Goal: Find specific page/section: Find specific page/section

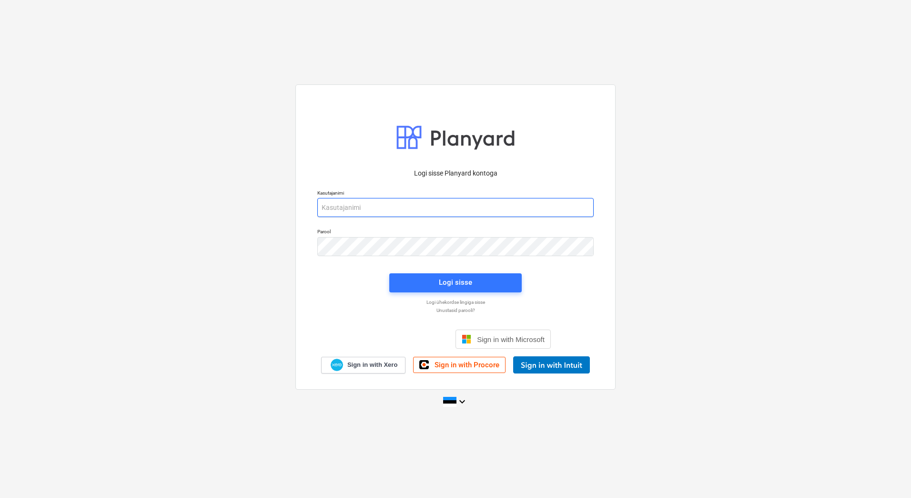
click at [423, 208] on input "email" at bounding box center [455, 207] width 276 height 19
type input "[PERSON_NAME][EMAIL_ADDRESS][PERSON_NAME][DOMAIN_NAME]"
drag, startPoint x: 118, startPoint y: 207, endPoint x: 149, endPoint y: 210, distance: 31.1
click at [118, 207] on div "Logi sisse Planyard kontoga Kasutajanimi [PERSON_NAME][EMAIL_ADDRESS][PERSON_NA…" at bounding box center [455, 249] width 911 height 344
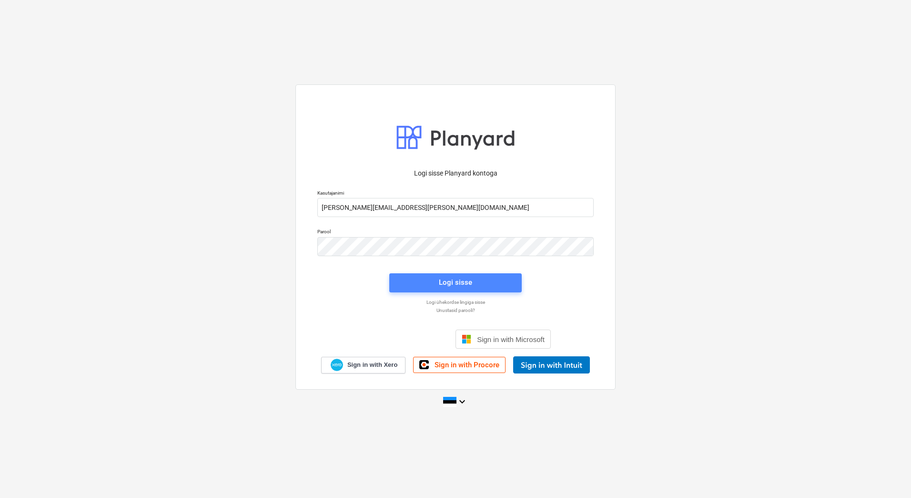
click at [438, 285] on span "Logi sisse" at bounding box center [456, 282] width 110 height 12
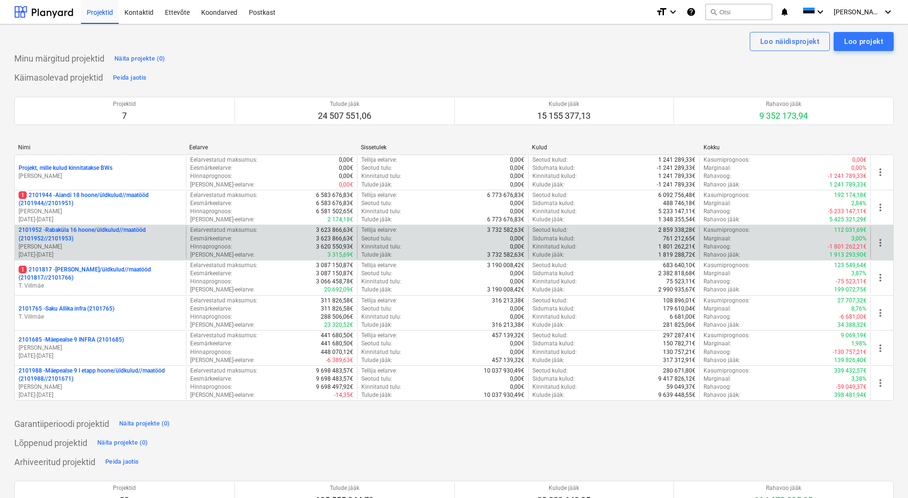
click at [93, 233] on p "2101952 - [GEOGRAPHIC_DATA] 16 hoone/üldkulud//maatööd (2101952//2101953)" at bounding box center [100, 234] width 163 height 16
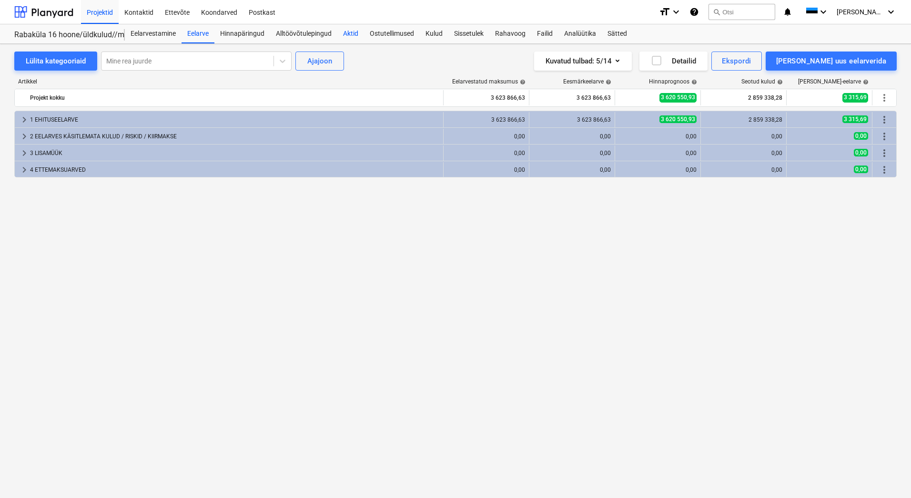
click at [352, 33] on div "Aktid" at bounding box center [350, 33] width 27 height 19
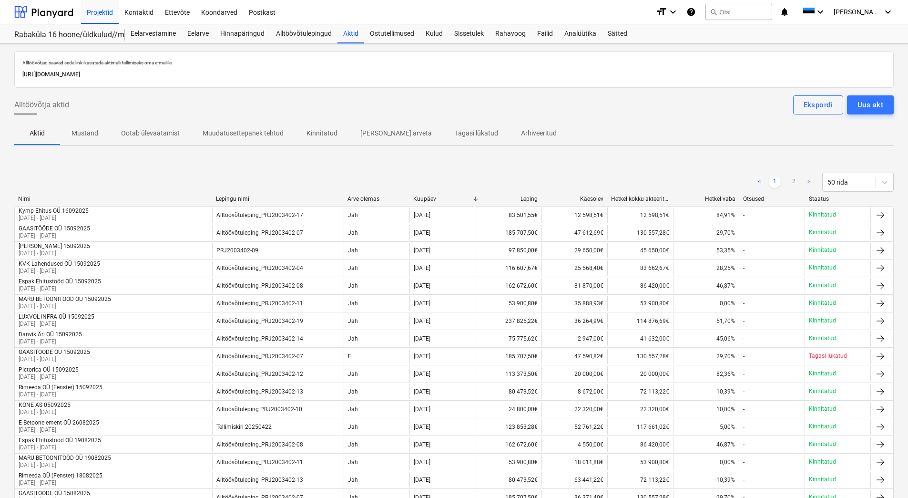
click at [316, 136] on p "Kinnitatud" at bounding box center [321, 133] width 31 height 10
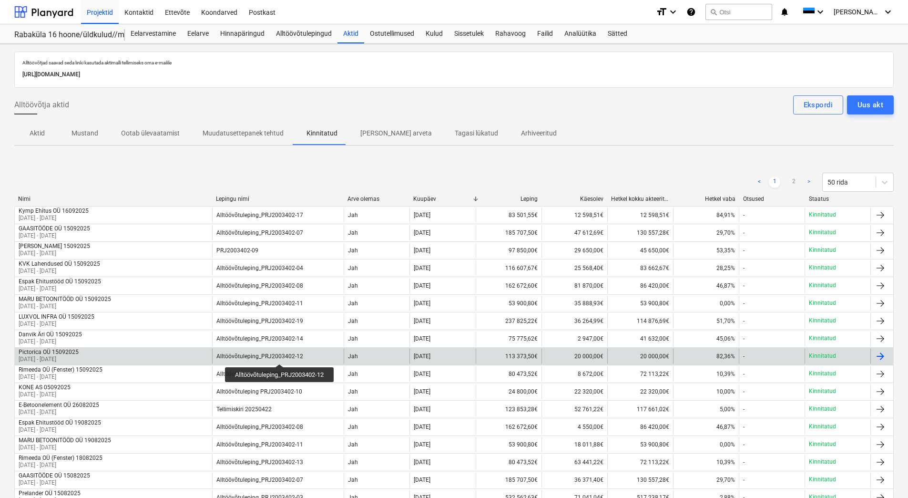
click at [281, 355] on div "Alltöövõtuleping_PRJ2003402-12" at bounding box center [259, 356] width 87 height 7
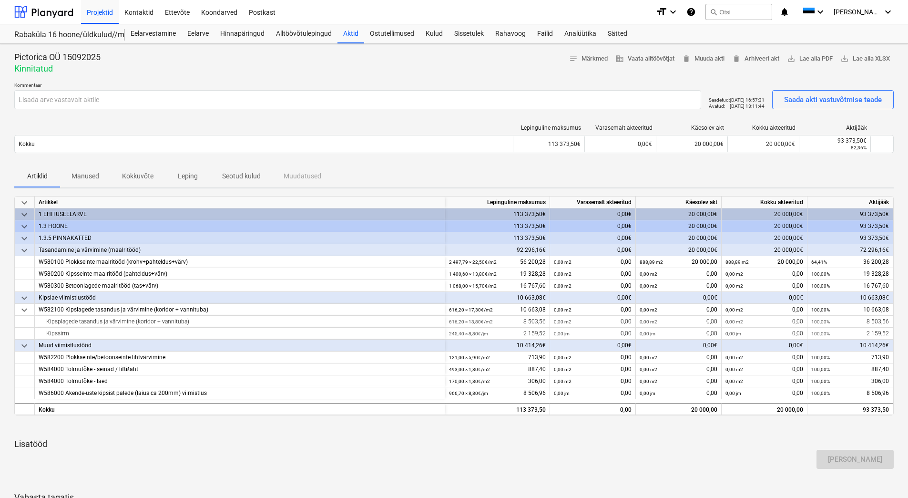
click at [235, 173] on p "Seotud kulud" at bounding box center [241, 176] width 39 height 10
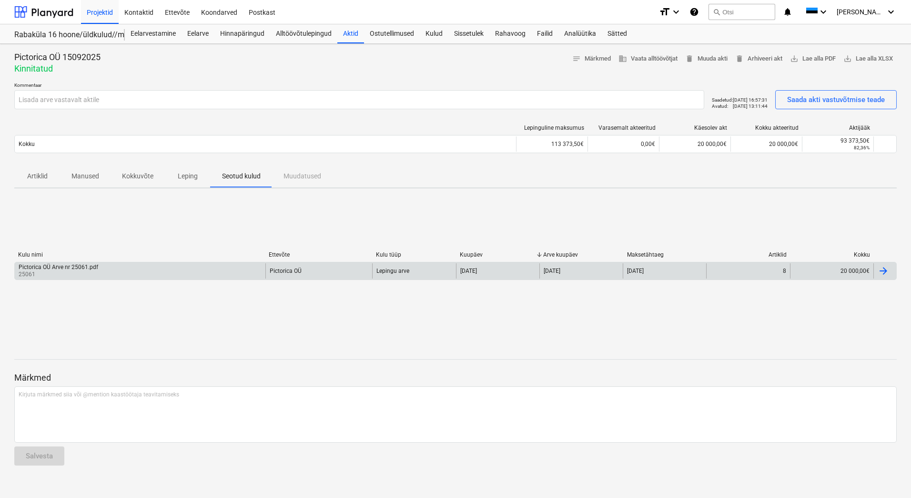
click at [200, 275] on div "Pictorica OÜ Arve nr 25061.pdf 25061" at bounding box center [140, 270] width 251 height 15
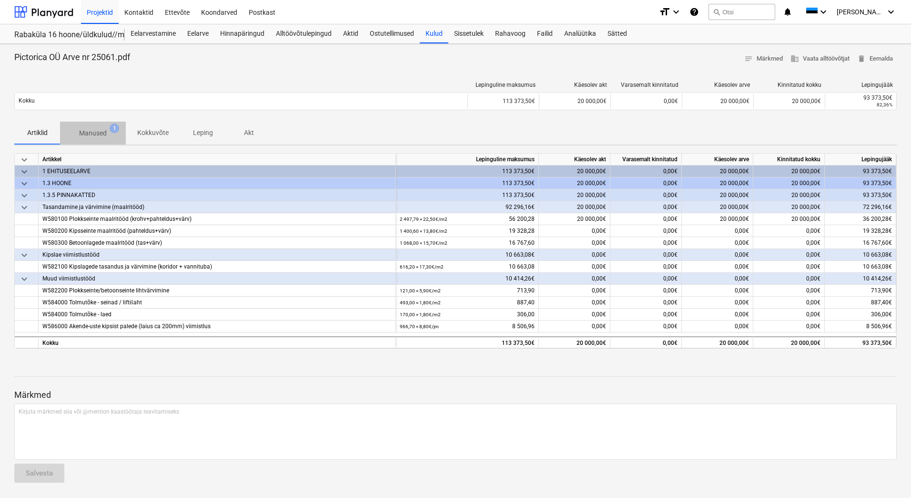
click at [103, 134] on p "Manused" at bounding box center [93, 133] width 28 height 10
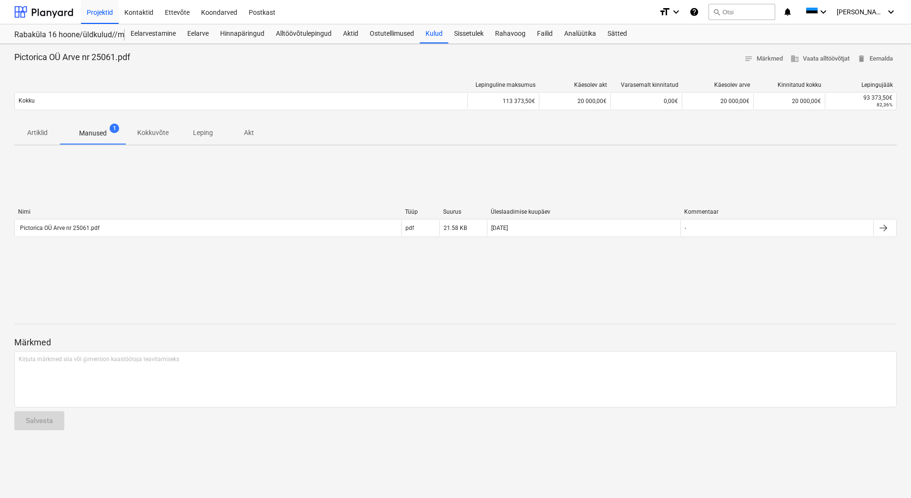
click at [160, 136] on p "Kokkuvõte" at bounding box center [152, 133] width 31 height 10
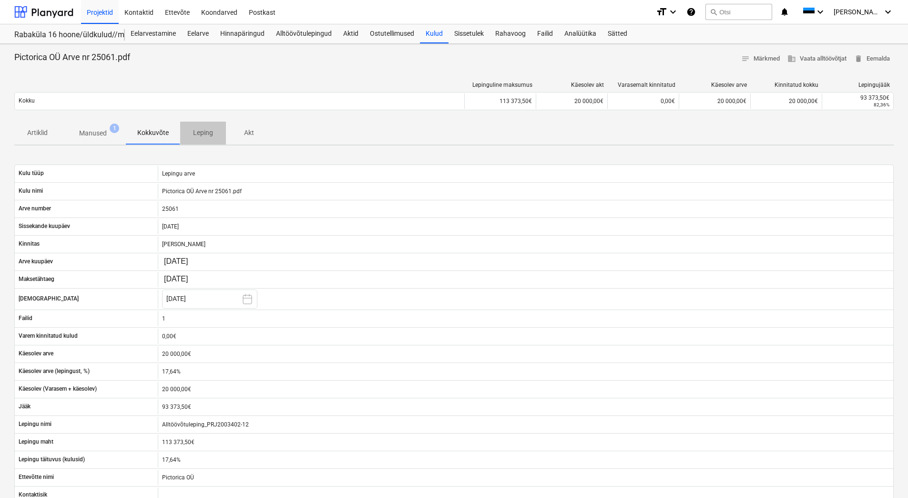
click at [209, 135] on p "Leping" at bounding box center [203, 133] width 23 height 10
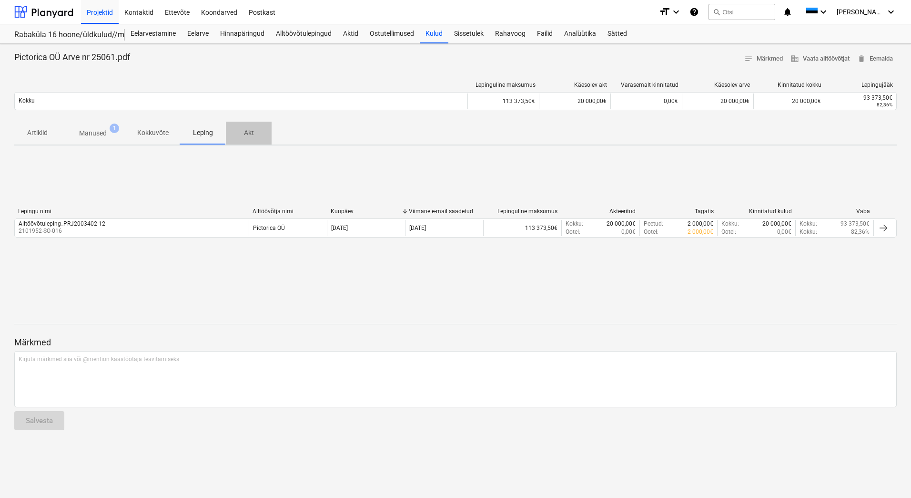
click at [246, 133] on p "Akt" at bounding box center [248, 133] width 23 height 10
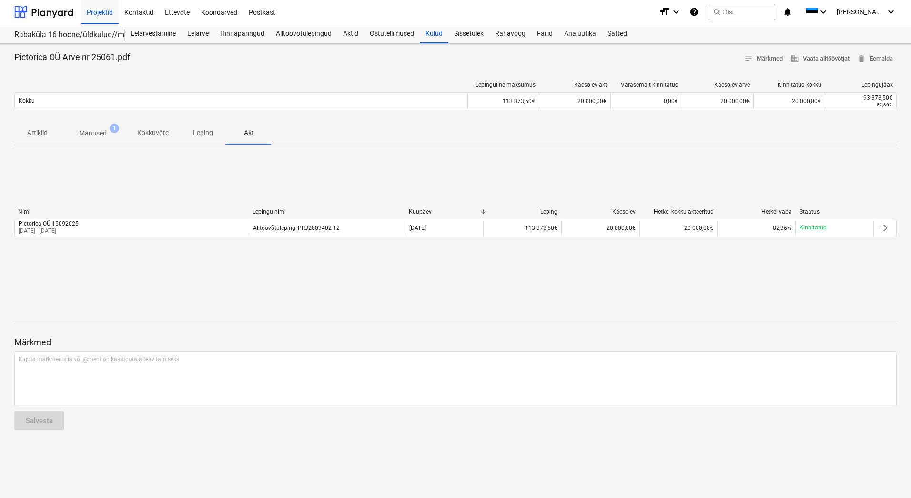
click at [101, 134] on p "Manused" at bounding box center [93, 133] width 28 height 10
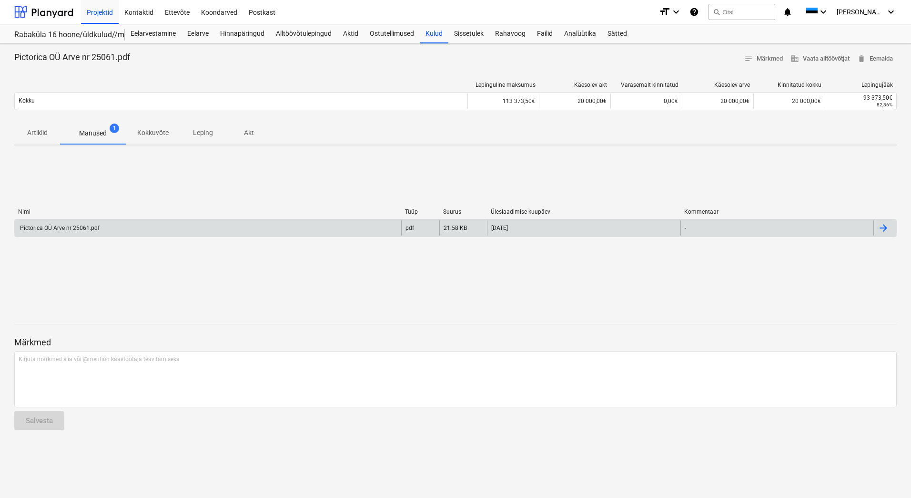
click at [123, 227] on div "Pictorica OÜ Arve nr 25061.pdf" at bounding box center [208, 227] width 387 height 15
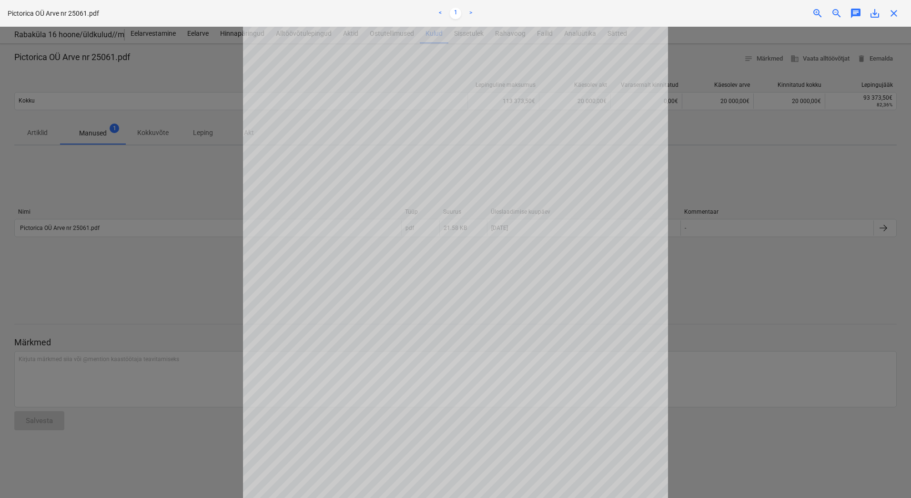
click at [894, 15] on span "close" at bounding box center [893, 13] width 11 height 11
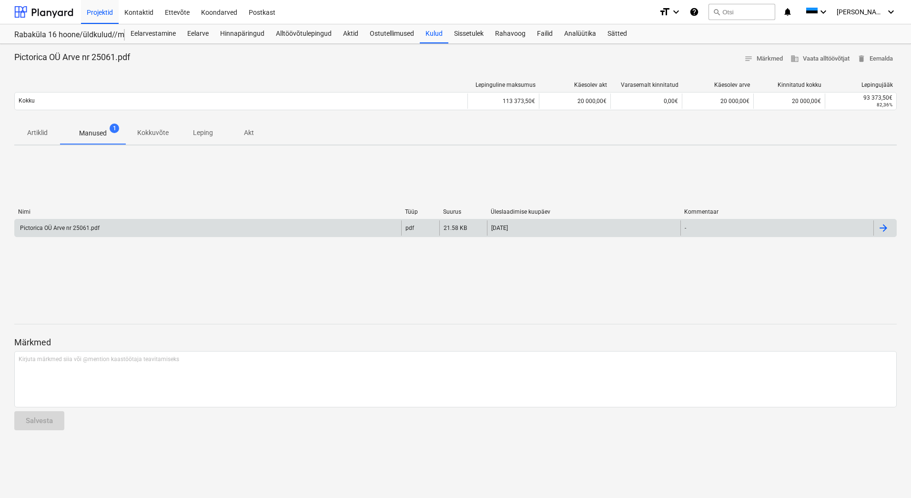
click at [154, 226] on div "Pictorica OÜ Arve nr 25061.pdf" at bounding box center [208, 227] width 387 height 15
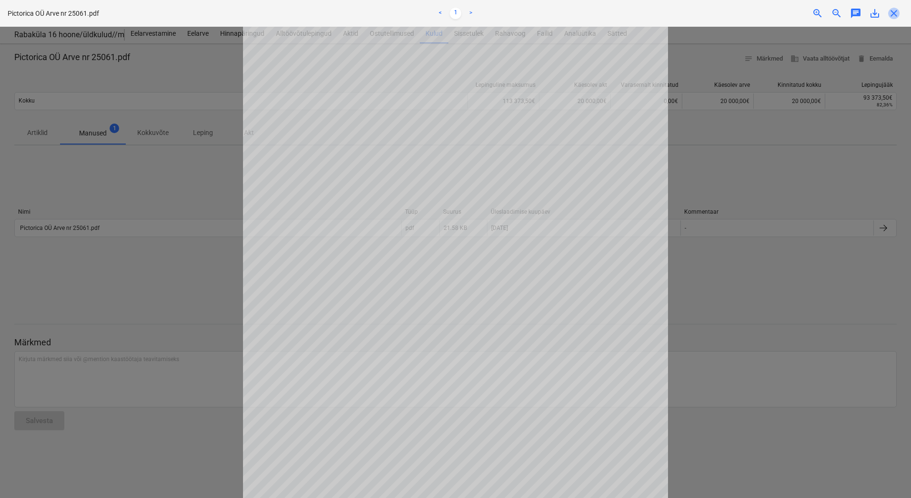
click at [895, 13] on span "close" at bounding box center [893, 13] width 11 height 11
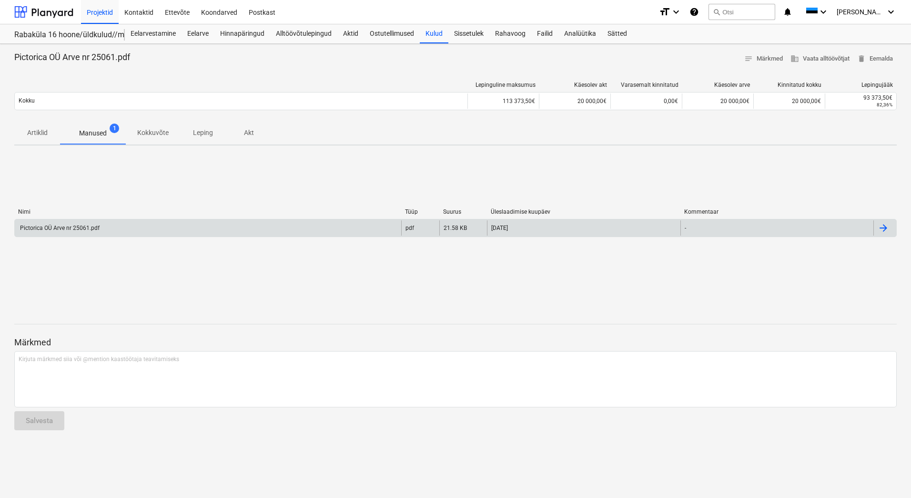
click at [881, 229] on div at bounding box center [883, 227] width 11 height 11
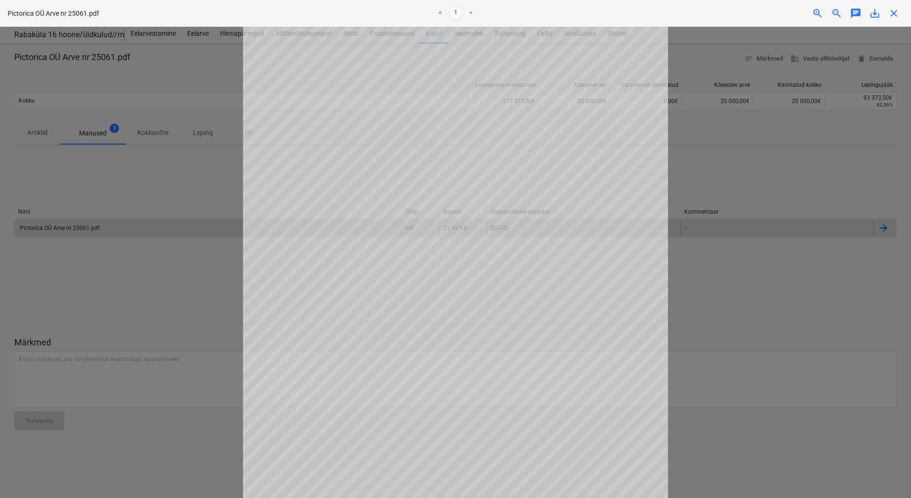
click at [892, 12] on span "close" at bounding box center [893, 13] width 11 height 11
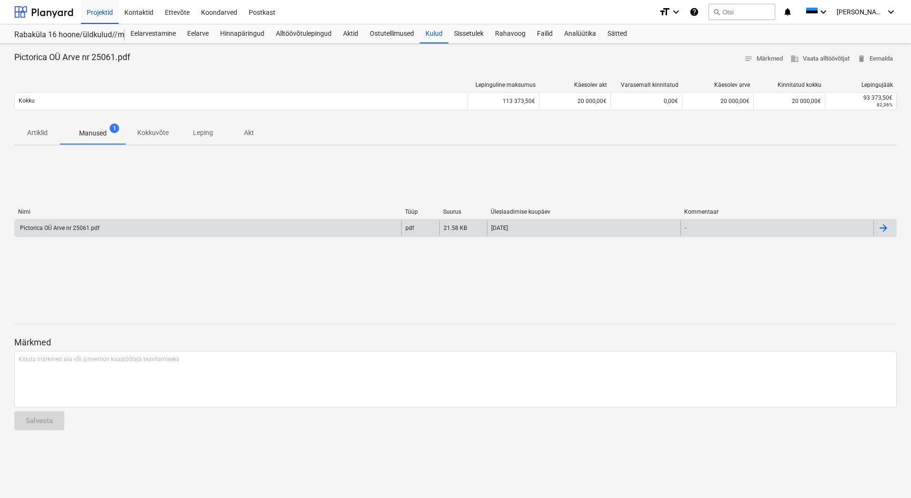
click at [153, 136] on p "Kokkuvõte" at bounding box center [152, 133] width 31 height 10
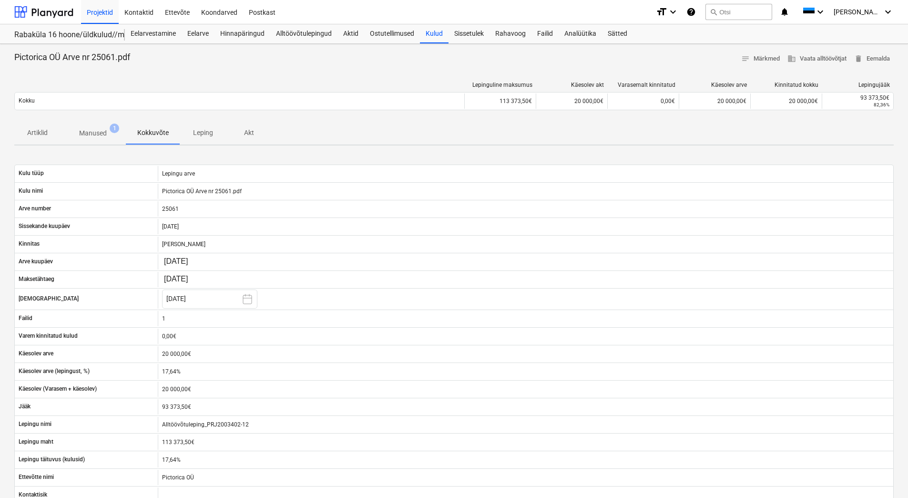
click at [199, 134] on p "Leping" at bounding box center [203, 133] width 23 height 10
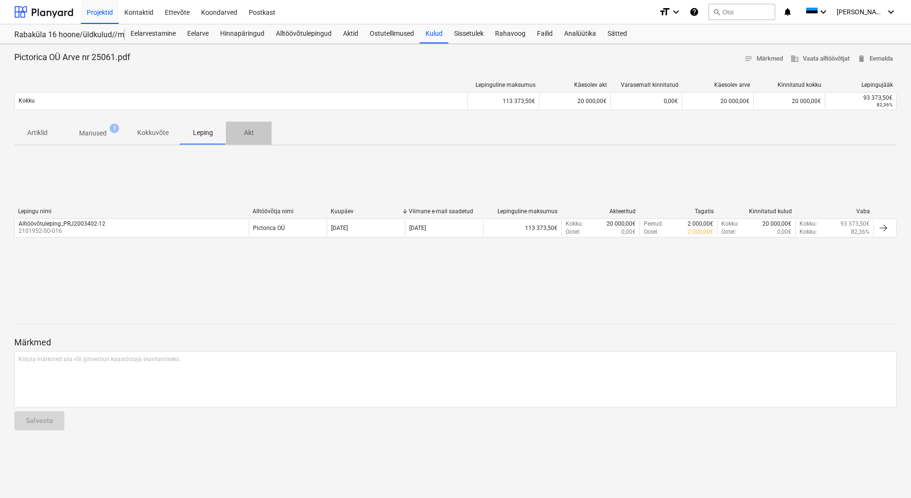
click at [246, 135] on p "Akt" at bounding box center [248, 133] width 23 height 10
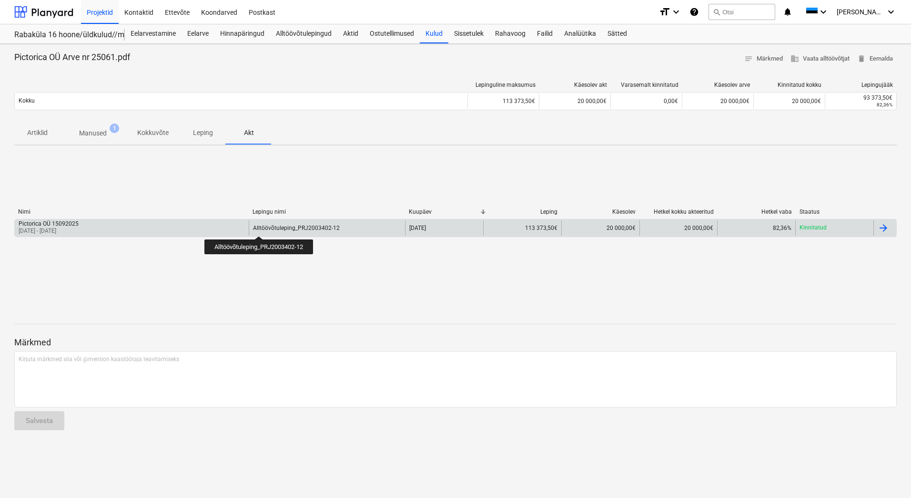
click at [260, 228] on div "Alltöövõtuleping_PRJ2003402-12" at bounding box center [296, 227] width 87 height 7
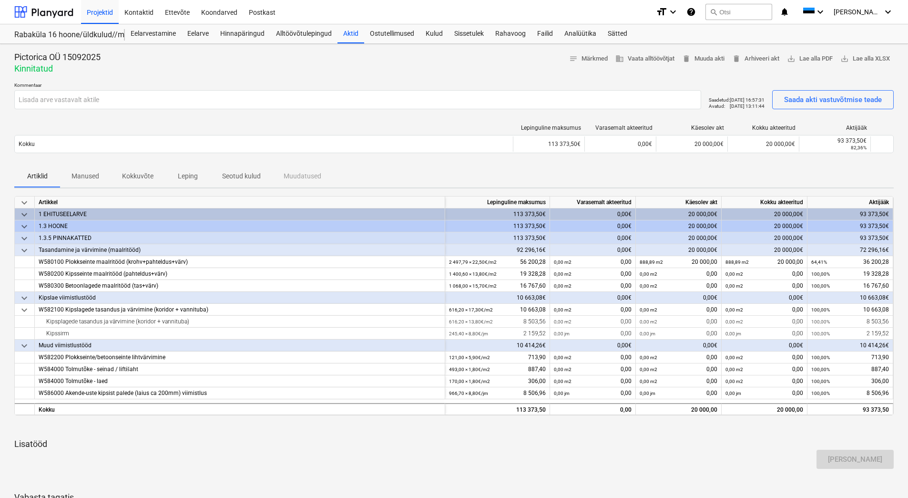
click at [243, 173] on p "Seotud kulud" at bounding box center [241, 176] width 39 height 10
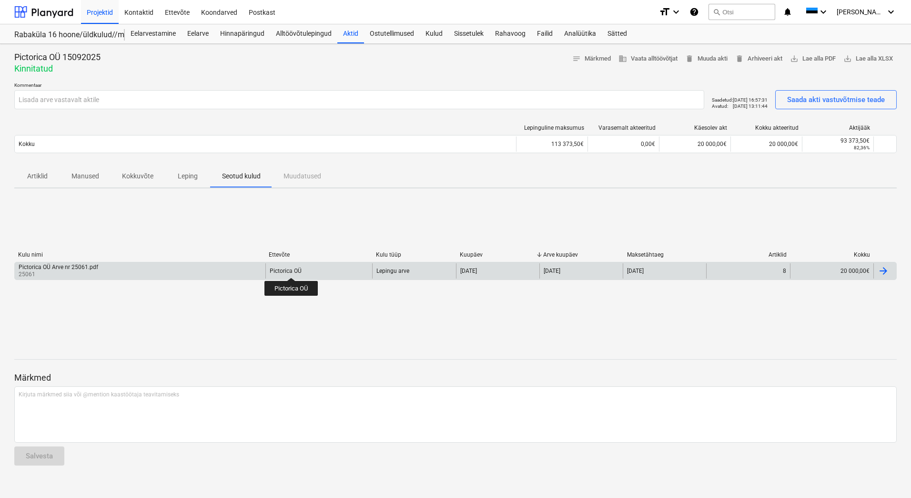
click at [292, 269] on div "Pictorica OÜ" at bounding box center [286, 270] width 32 height 7
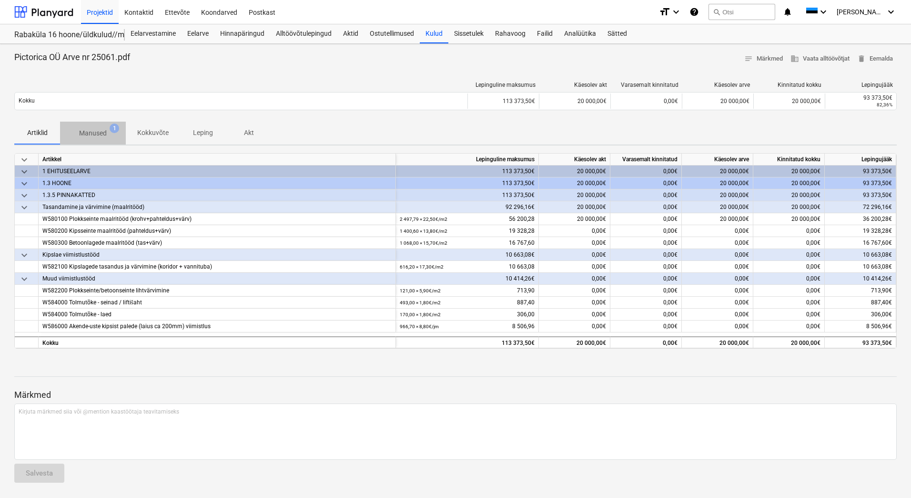
click at [95, 132] on p "Manused" at bounding box center [93, 133] width 28 height 10
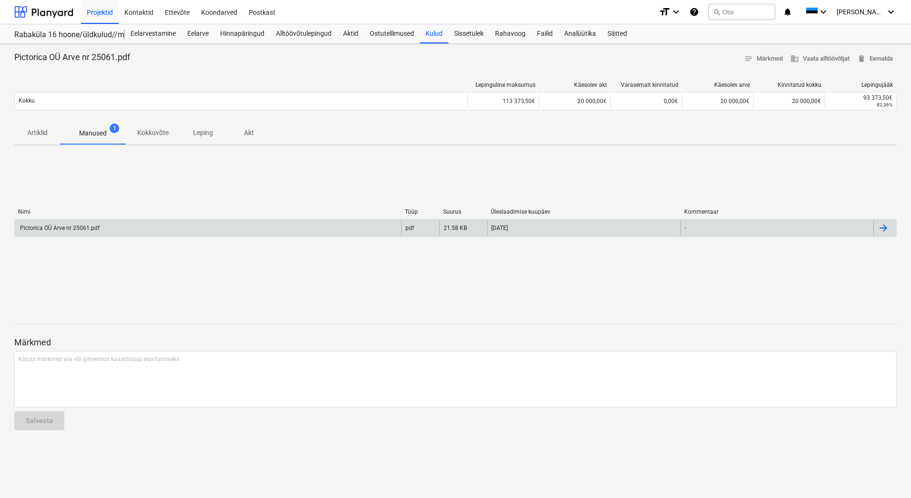
click at [133, 224] on div "Pictorica OÜ Arve nr 25061.pdf" at bounding box center [208, 227] width 387 height 15
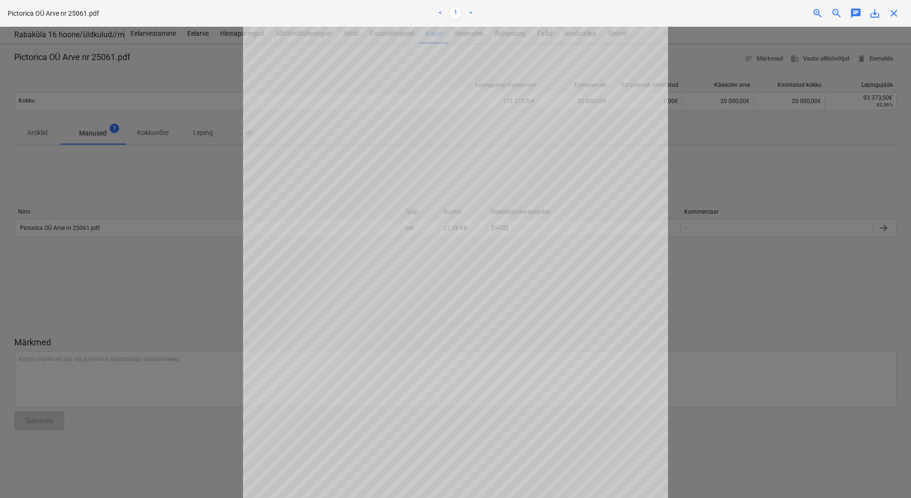
click at [891, 15] on span "close" at bounding box center [893, 13] width 11 height 11
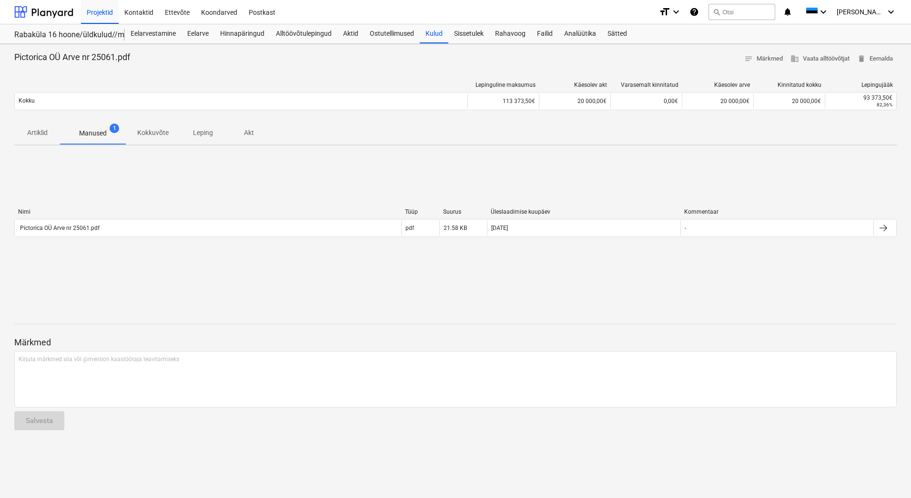
click at [164, 133] on p "Kokkuvõte" at bounding box center [152, 133] width 31 height 10
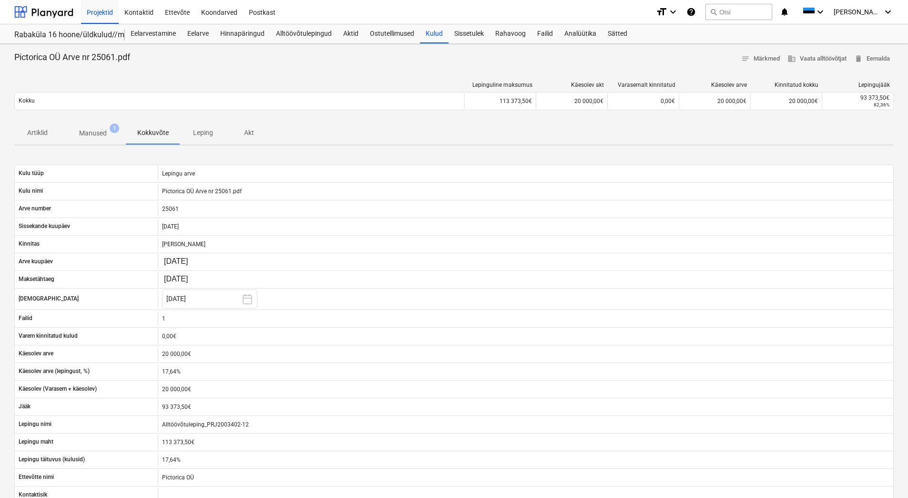
click at [199, 132] on p "Leping" at bounding box center [203, 133] width 23 height 10
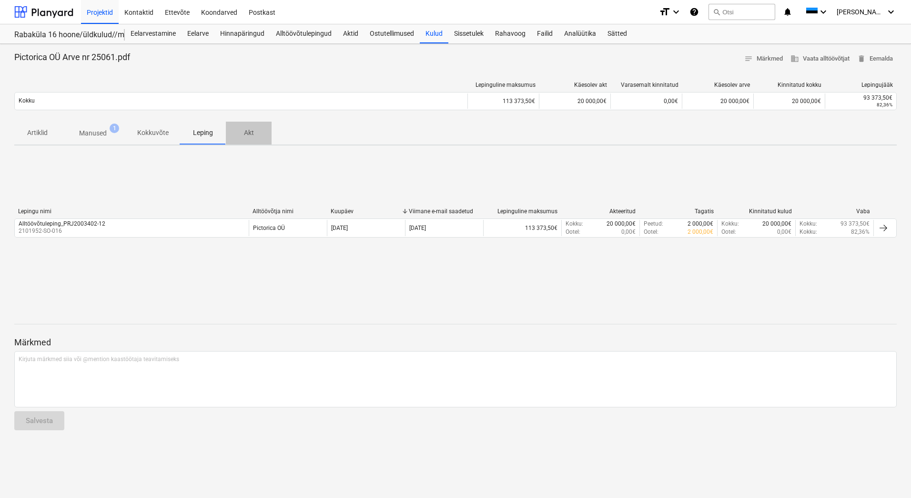
click at [242, 130] on p "Akt" at bounding box center [248, 133] width 23 height 10
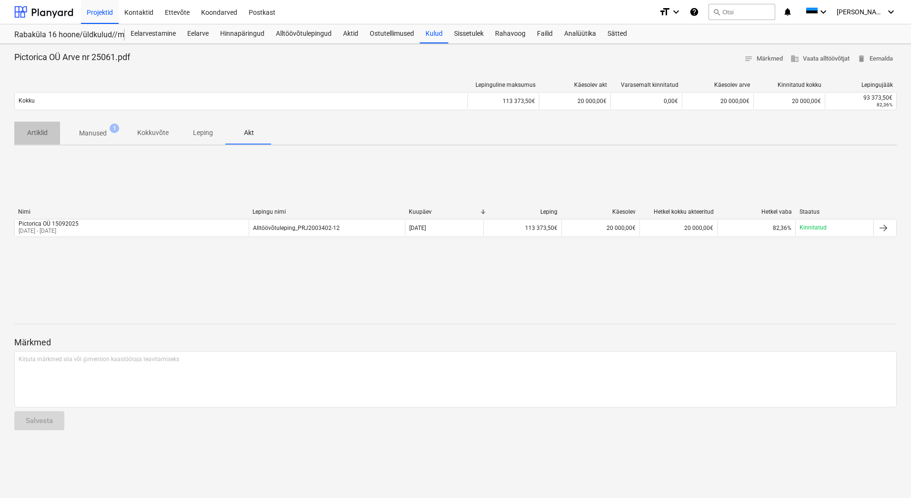
click at [38, 131] on p "Artiklid" at bounding box center [37, 133] width 23 height 10
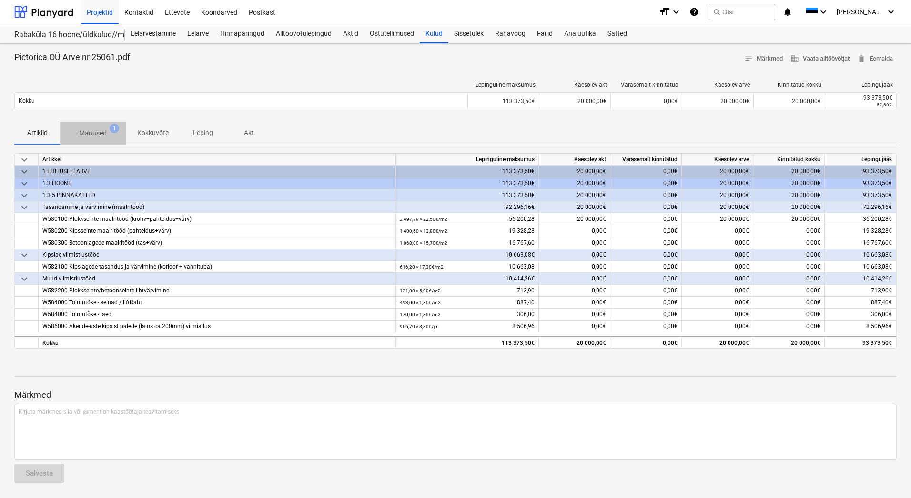
click at [95, 132] on p "Manused" at bounding box center [93, 133] width 28 height 10
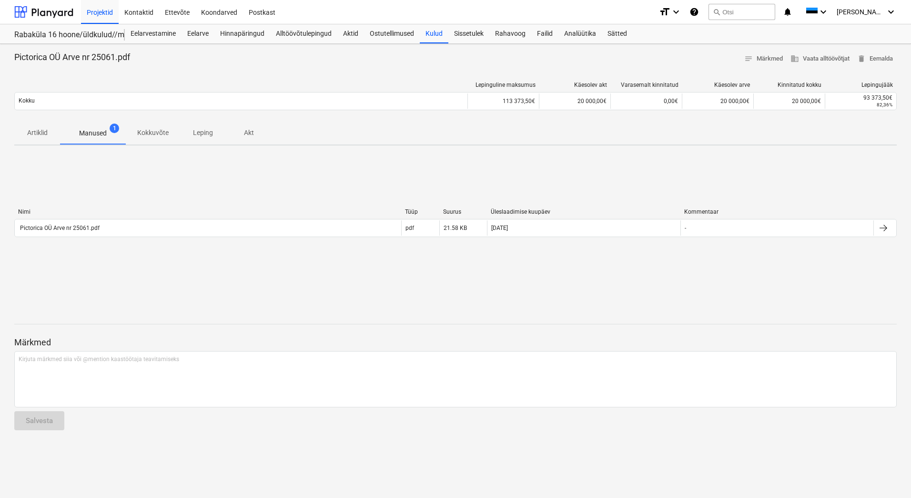
click at [141, 128] on p "Kokkuvõte" at bounding box center [152, 133] width 31 height 10
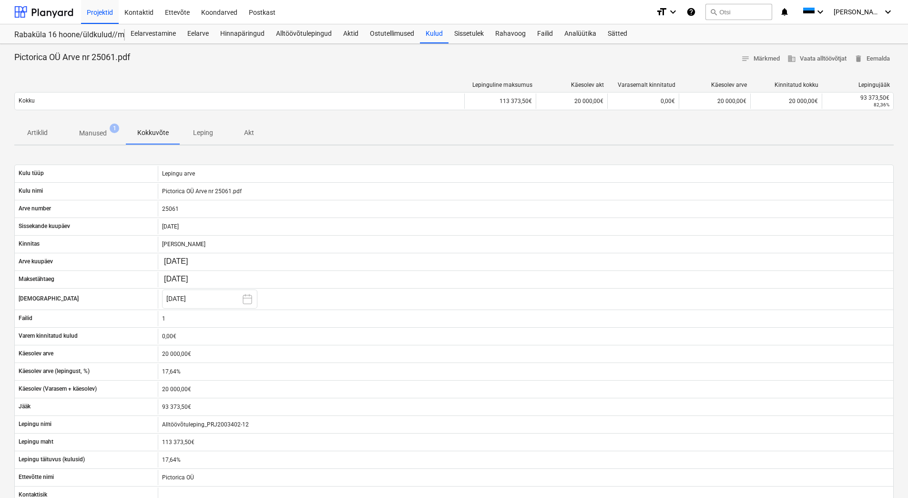
click at [204, 132] on p "Leping" at bounding box center [203, 133] width 23 height 10
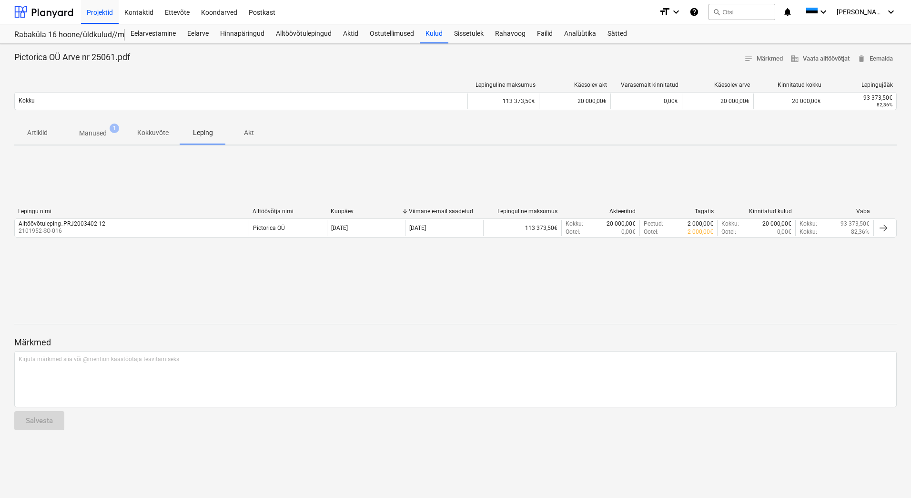
click at [242, 133] on p "Akt" at bounding box center [248, 133] width 23 height 10
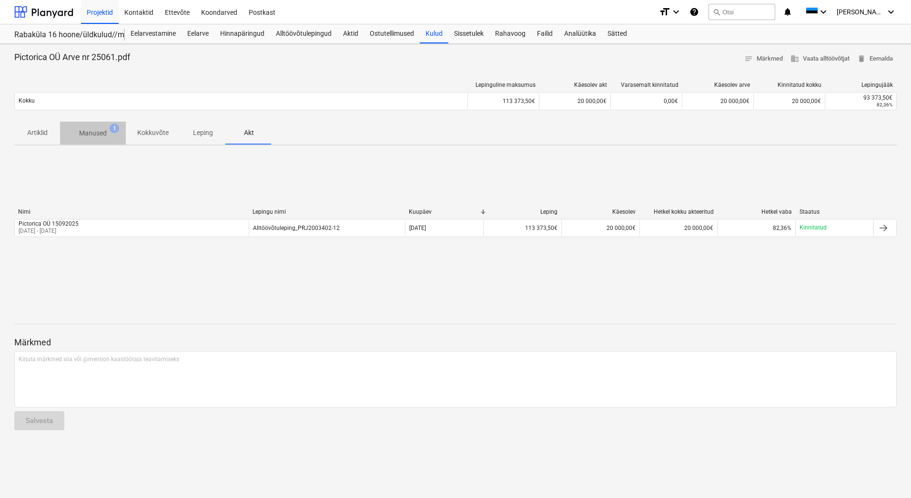
click at [95, 135] on p "Manused" at bounding box center [93, 133] width 28 height 10
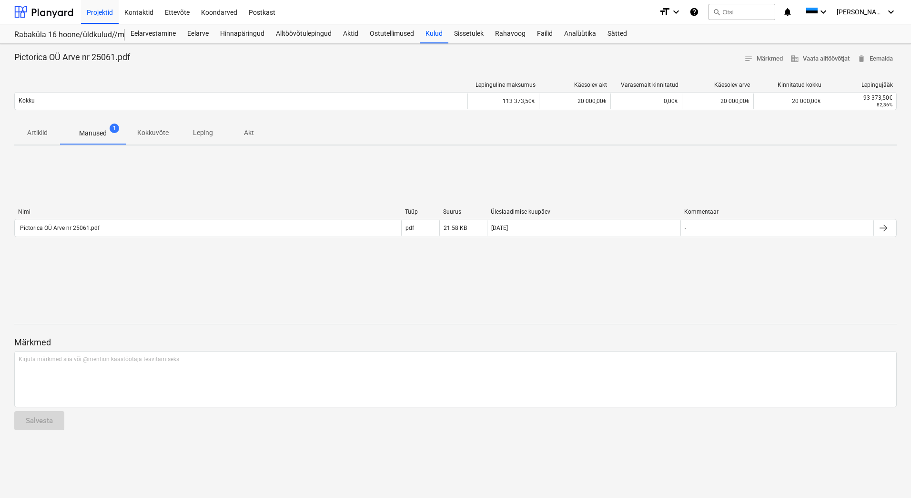
click at [252, 132] on p "Akt" at bounding box center [248, 133] width 23 height 10
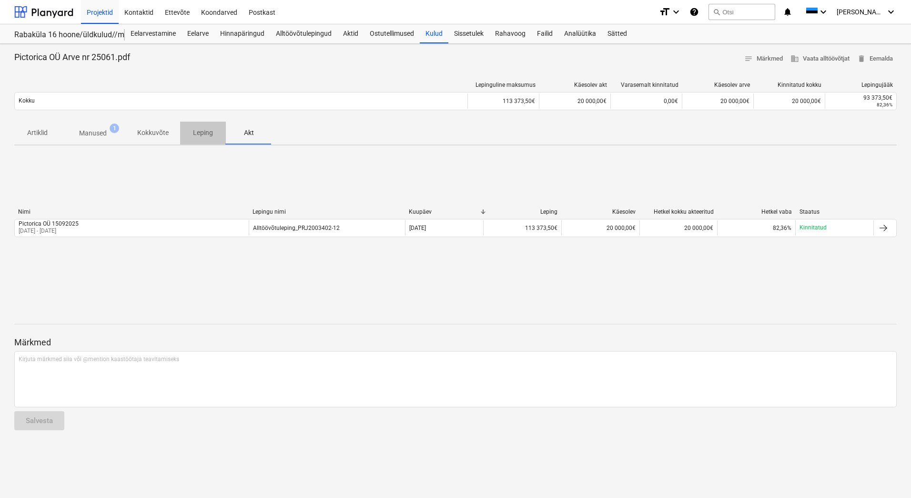
click at [201, 131] on p "Leping" at bounding box center [203, 133] width 23 height 10
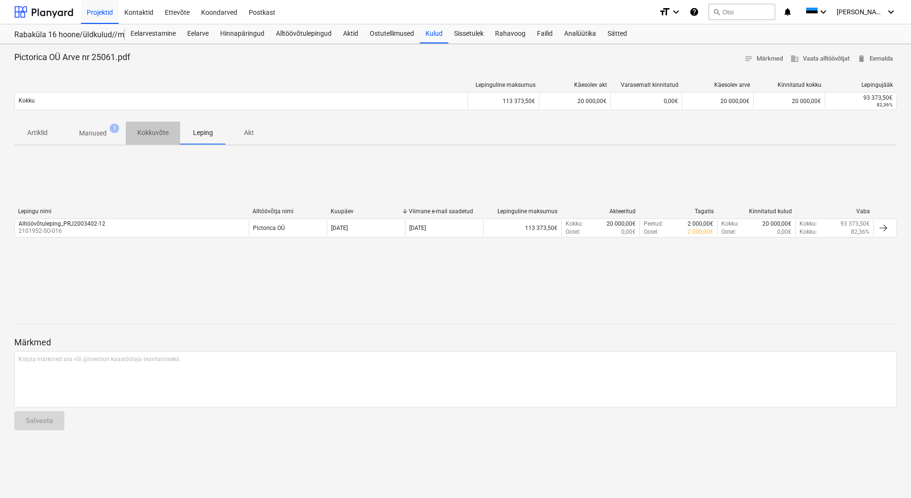
click at [144, 134] on p "Kokkuvõte" at bounding box center [152, 133] width 31 height 10
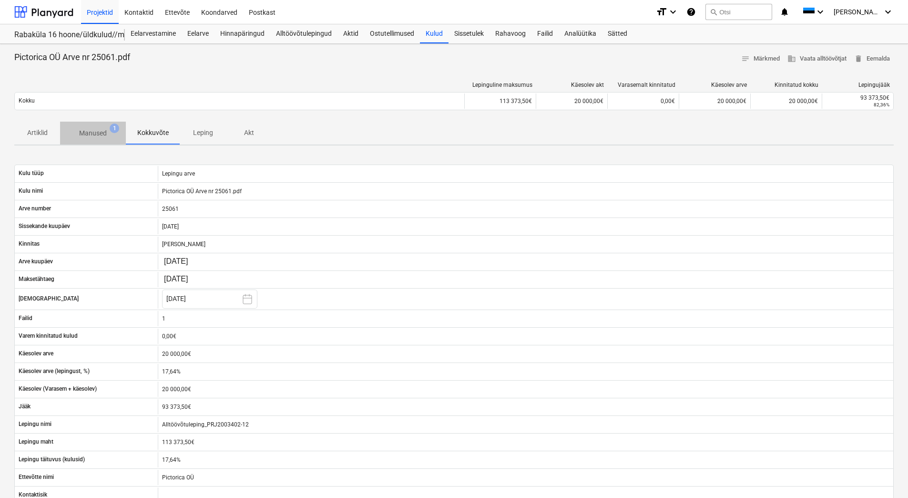
click at [102, 133] on p "Manused" at bounding box center [93, 133] width 28 height 10
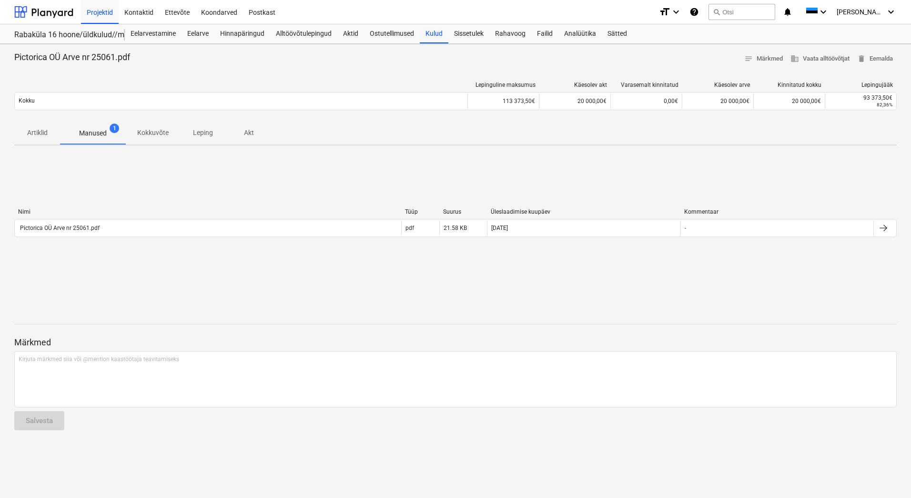
click at [41, 129] on p "Artiklid" at bounding box center [37, 133] width 23 height 10
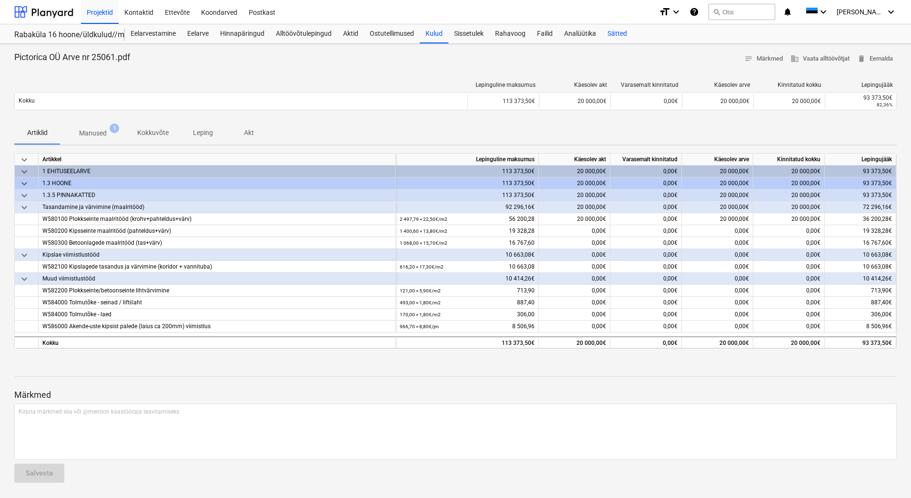
click at [607, 30] on div "Sätted" at bounding box center [617, 33] width 31 height 19
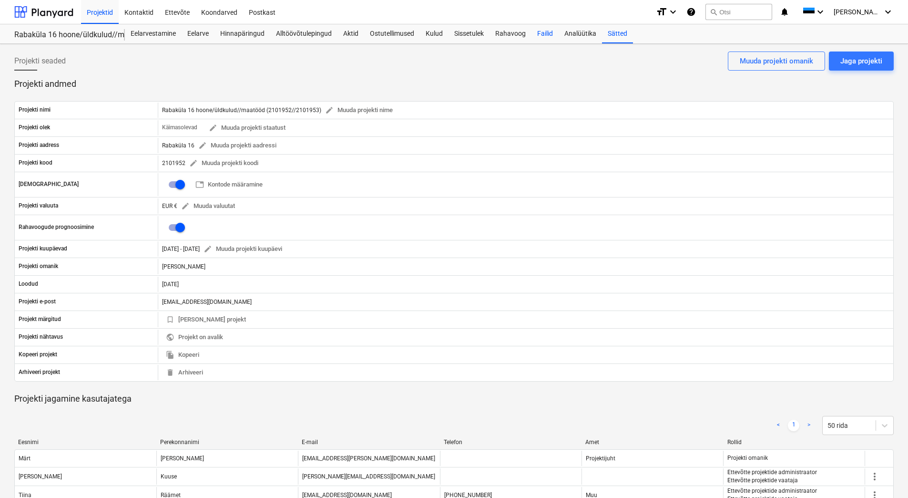
click at [542, 35] on div "Failid" at bounding box center [544, 33] width 27 height 19
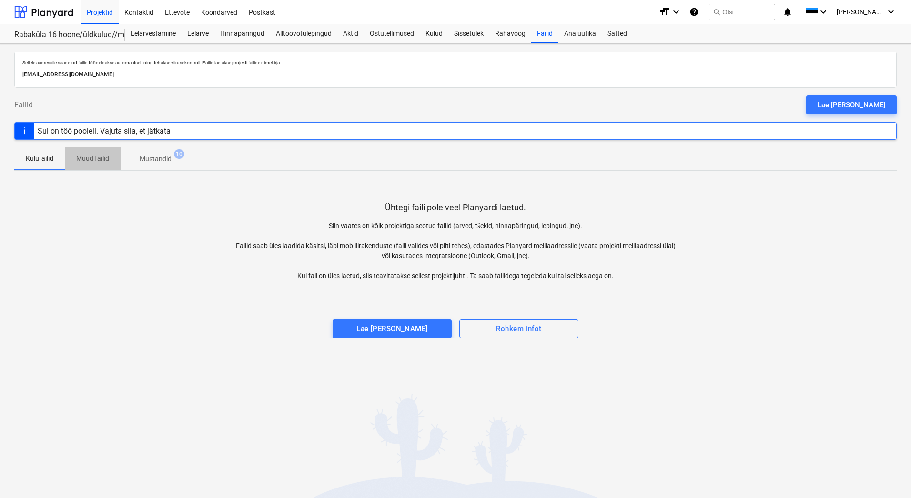
click at [94, 161] on p "Muud failid" at bounding box center [92, 158] width 33 height 10
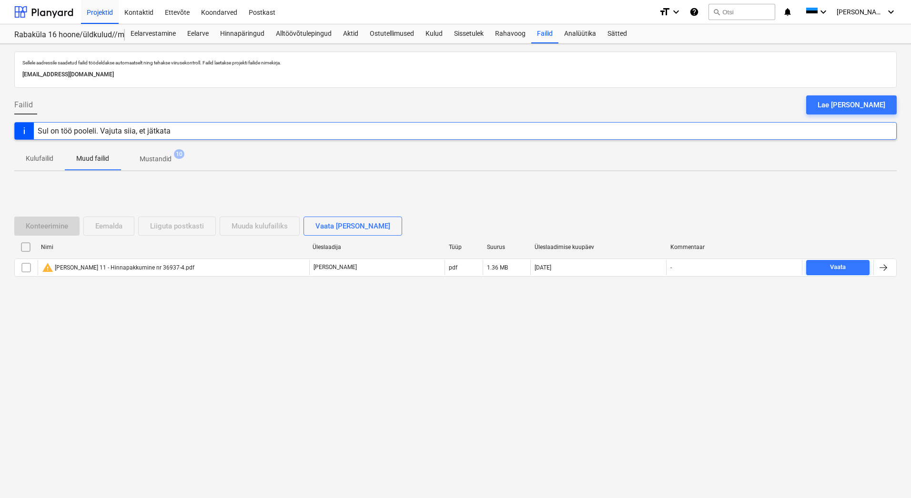
click at [154, 158] on p "Mustandid" at bounding box center [156, 159] width 32 height 10
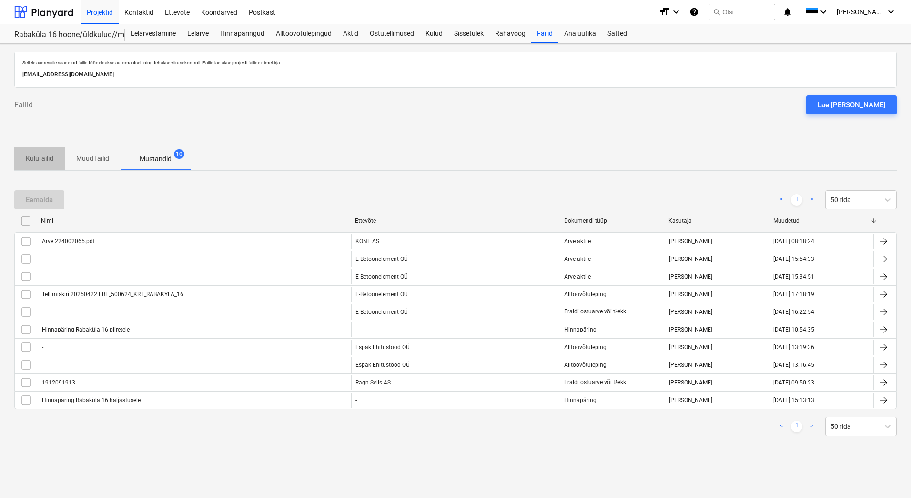
click at [33, 162] on p "Kulufailid" at bounding box center [40, 158] width 28 height 10
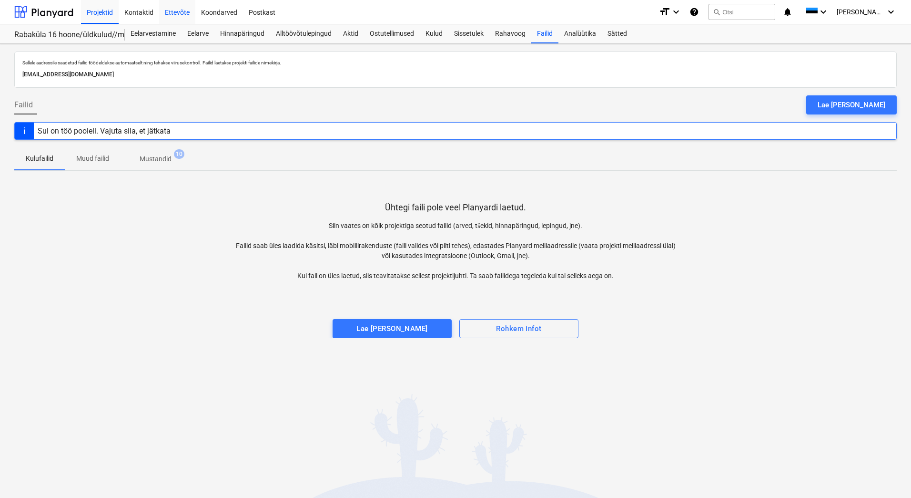
click at [179, 12] on div "Ettevõte" at bounding box center [177, 12] width 36 height 24
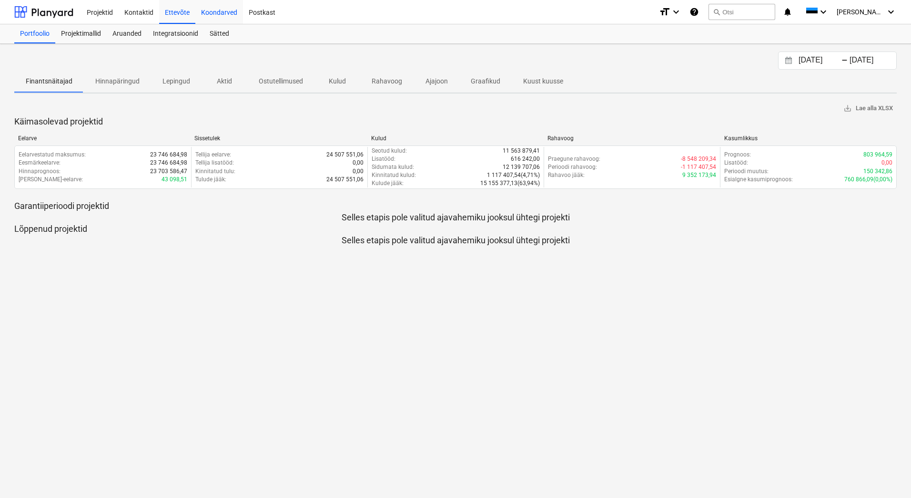
click at [229, 10] on div "Koondarved" at bounding box center [219, 12] width 48 height 24
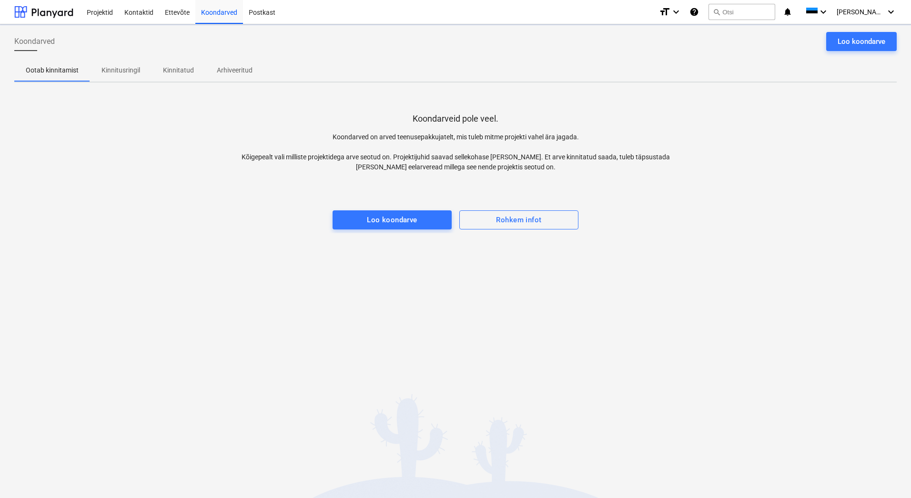
click at [120, 72] on p "Kinnitusringil" at bounding box center [121, 70] width 39 height 10
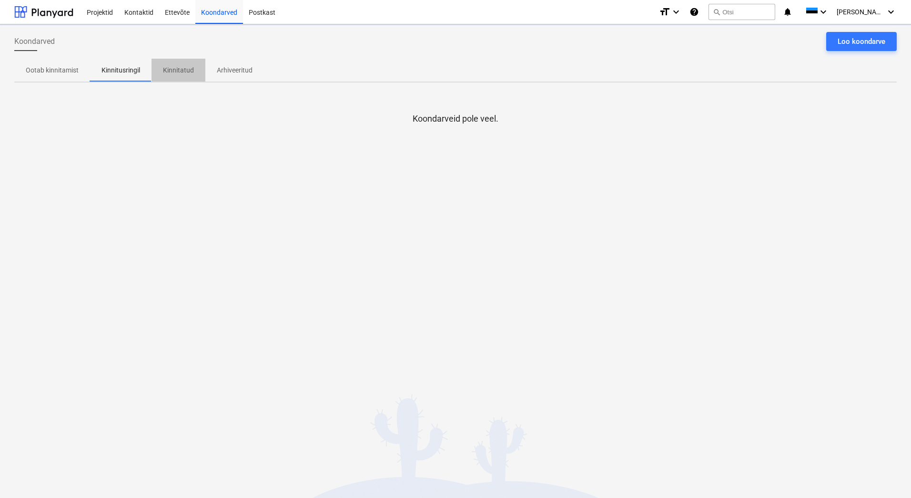
click at [177, 71] on p "Kinnitatud" at bounding box center [178, 70] width 31 height 10
click at [231, 72] on p "Arhiveeritud" at bounding box center [235, 70] width 36 height 10
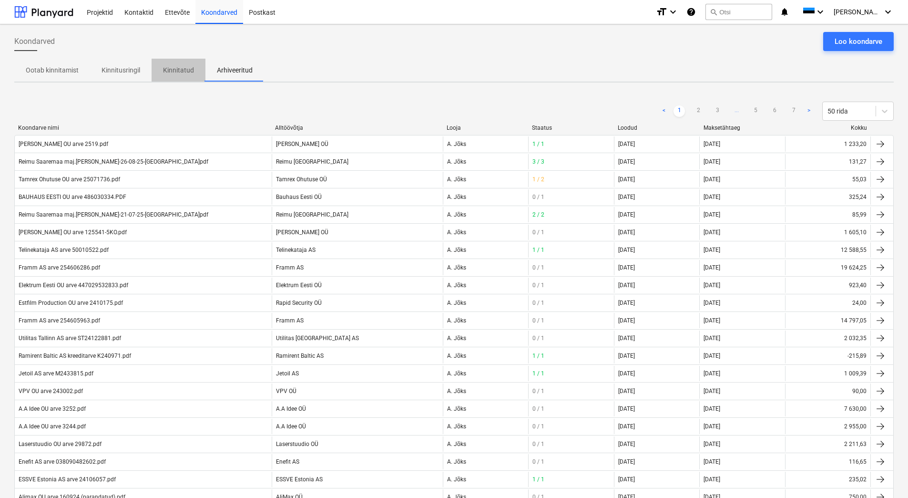
click at [185, 72] on p "Kinnitatud" at bounding box center [178, 70] width 31 height 10
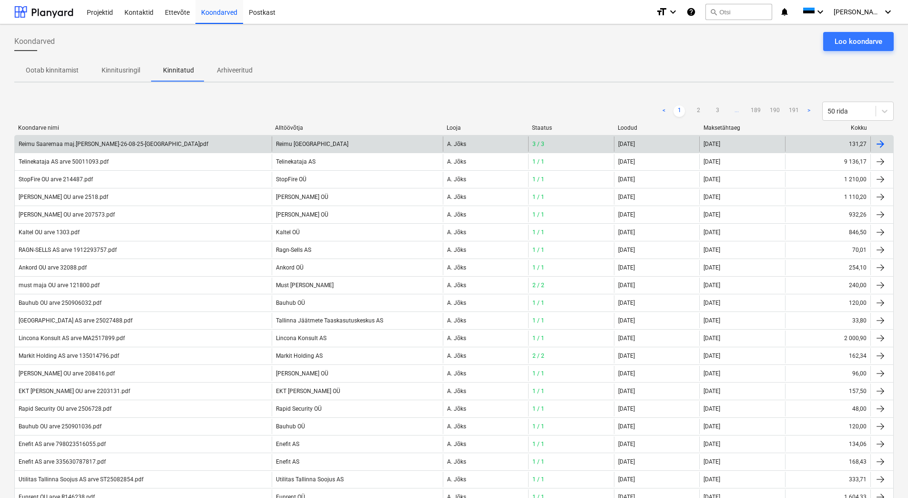
click at [145, 148] on div "Reimu Saaremaa maj.[PERSON_NAME]-26-08-25-[GEOGRAPHIC_DATA]pdf" at bounding box center [143, 143] width 257 height 15
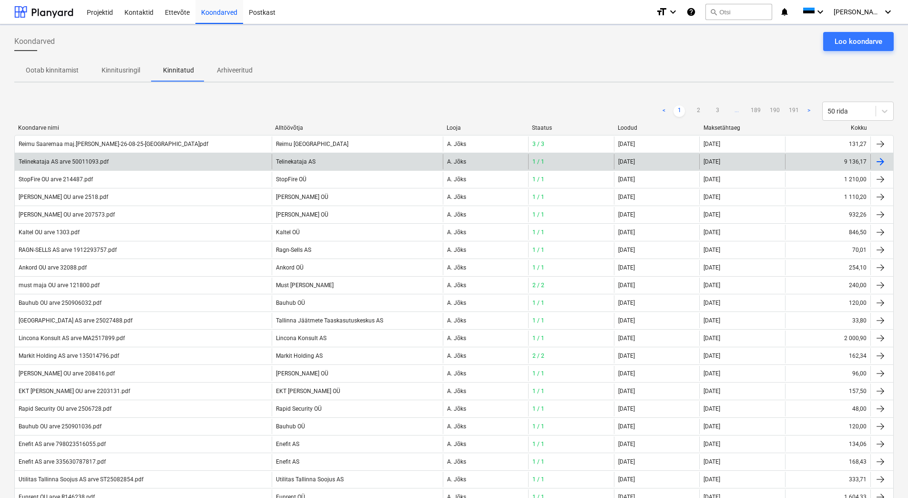
click at [117, 164] on div "Telinekataja AS arve 50011093.pdf" at bounding box center [143, 161] width 257 height 15
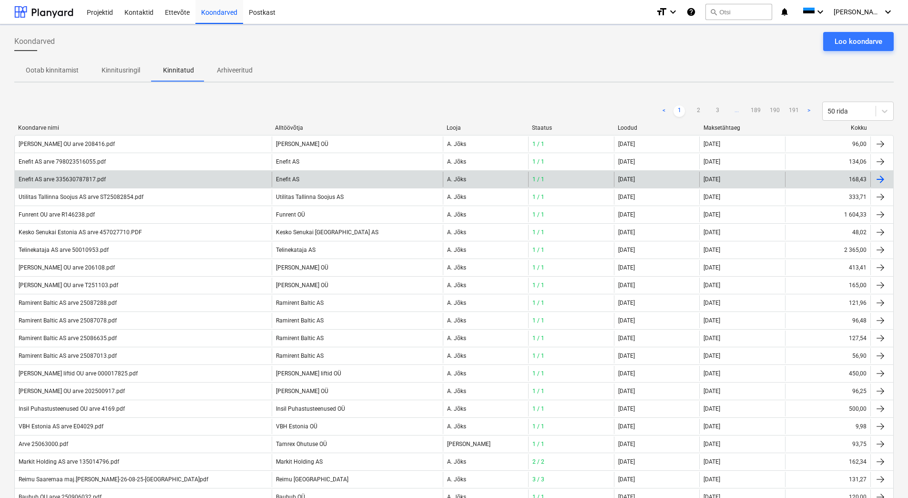
click at [56, 184] on div "Enefit AS arve 335630787817.pdf" at bounding box center [143, 179] width 257 height 15
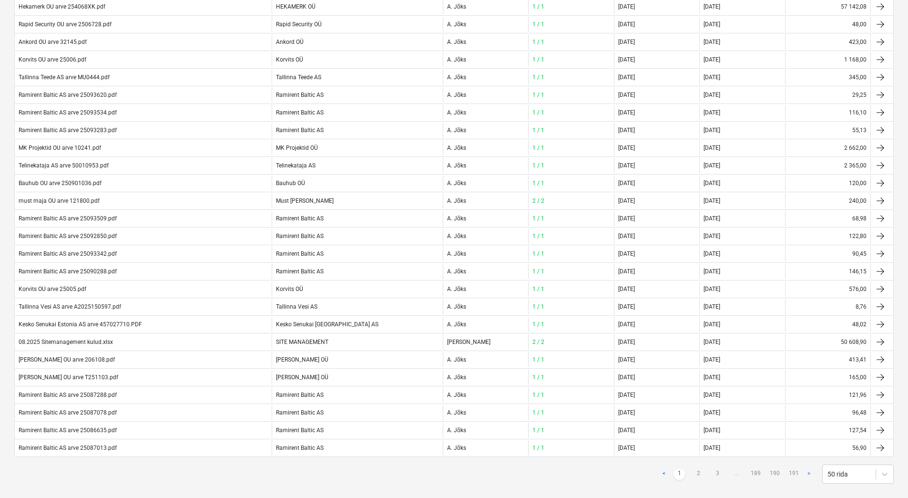
scroll to position [573, 0]
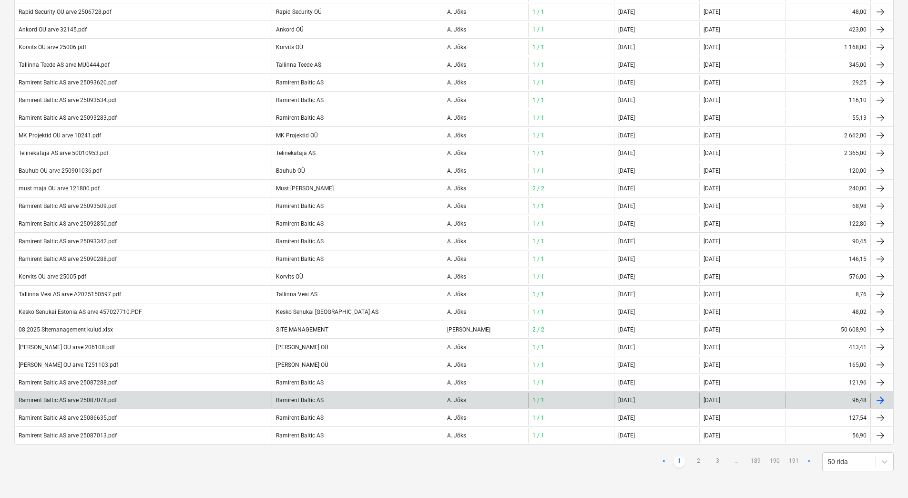
click at [234, 402] on div "Ramirent Baltic AS arve 25087078.pdf" at bounding box center [143, 399] width 257 height 15
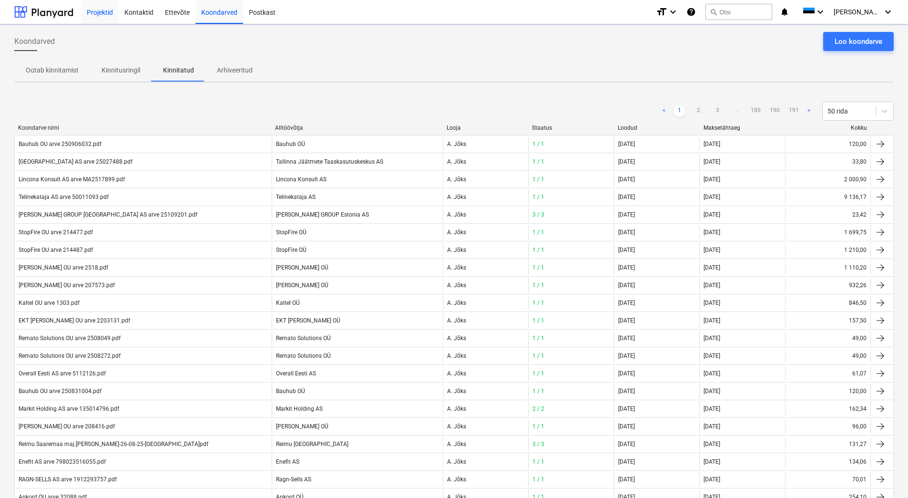
click at [104, 15] on div "Projektid" at bounding box center [100, 12] width 38 height 24
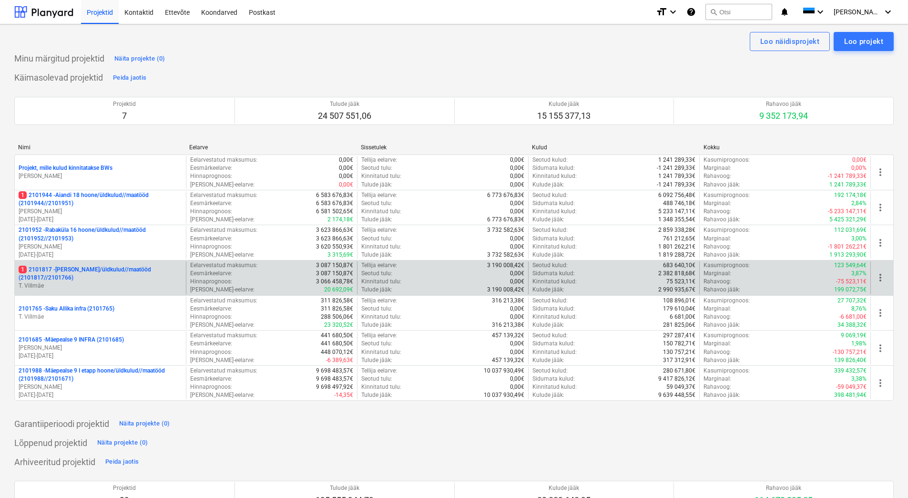
click at [81, 279] on p "1 2101817 - [PERSON_NAME]/üldkulud//maatööd (2101817//2101766)" at bounding box center [100, 273] width 163 height 16
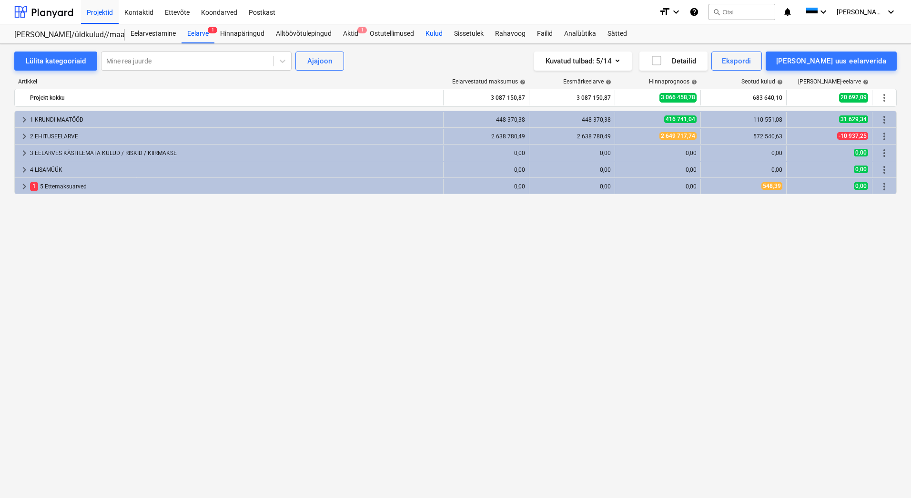
click at [438, 31] on div "Kulud" at bounding box center [434, 33] width 29 height 19
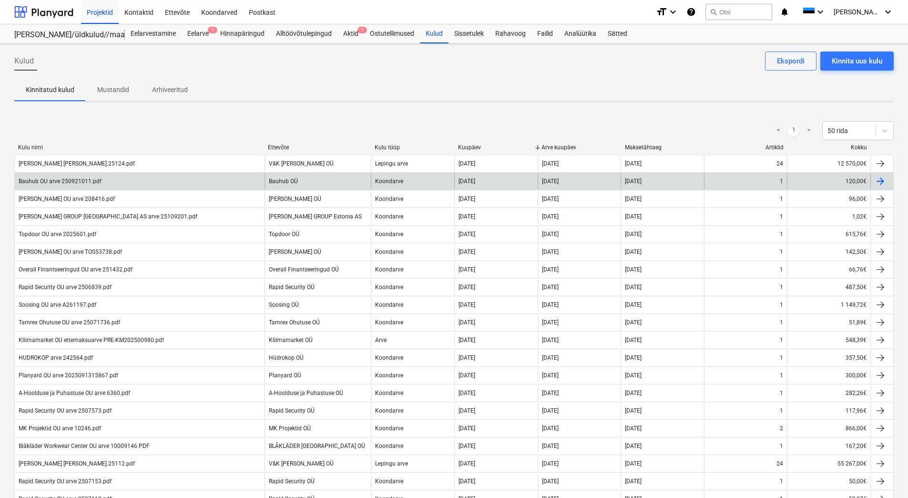
click at [166, 180] on div "Bauhub OU arve 250921011.pdf" at bounding box center [140, 180] width 250 height 15
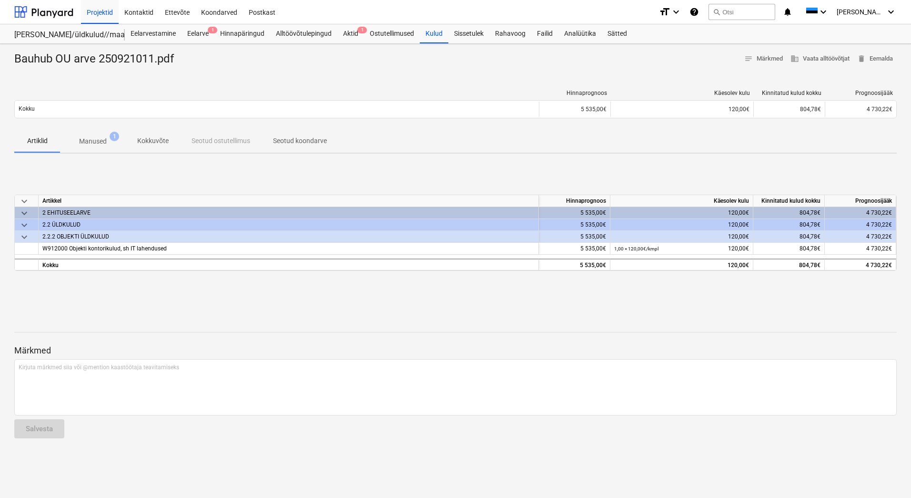
click at [295, 145] on p "Seotud koondarve" at bounding box center [300, 141] width 54 height 10
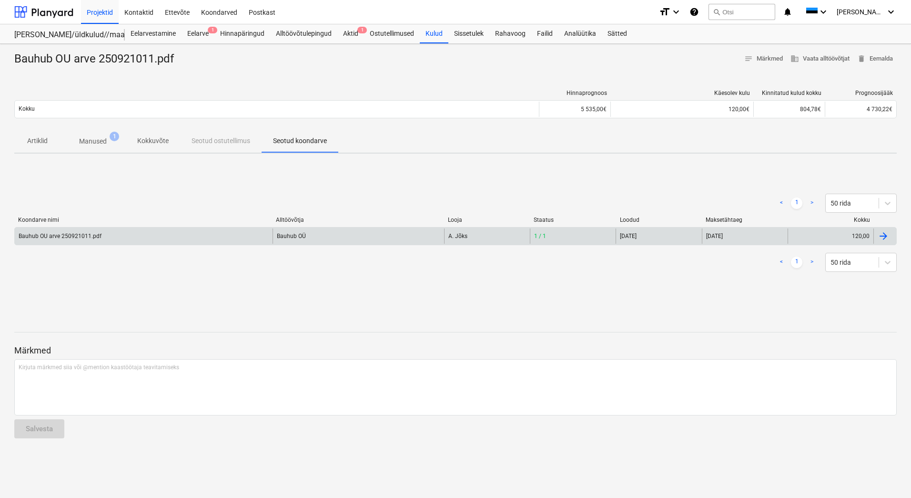
click at [314, 237] on div "Bauhub OÜ" at bounding box center [359, 235] width 172 height 15
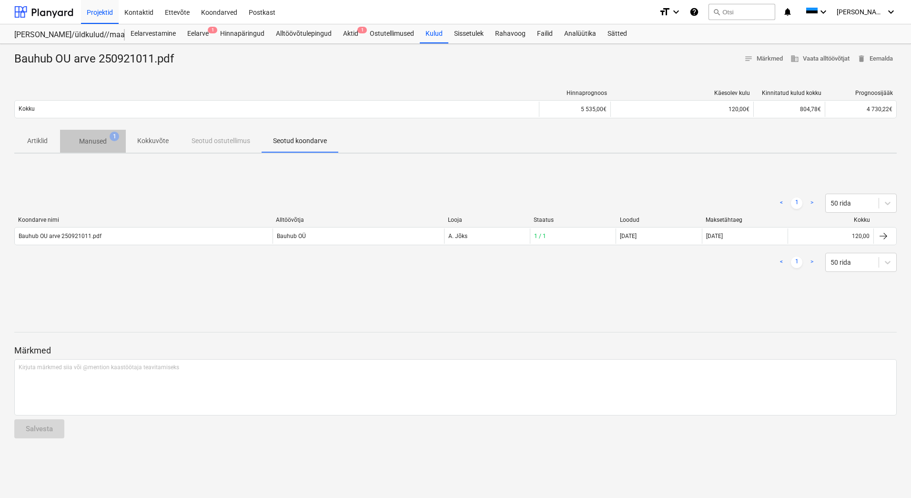
click at [91, 142] on p "Manused" at bounding box center [93, 141] width 28 height 10
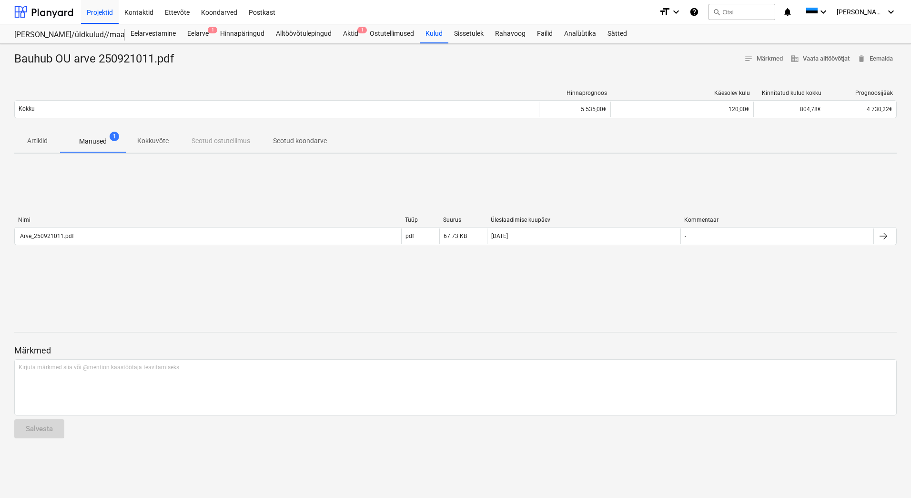
click at [40, 141] on p "Artiklid" at bounding box center [37, 141] width 23 height 10
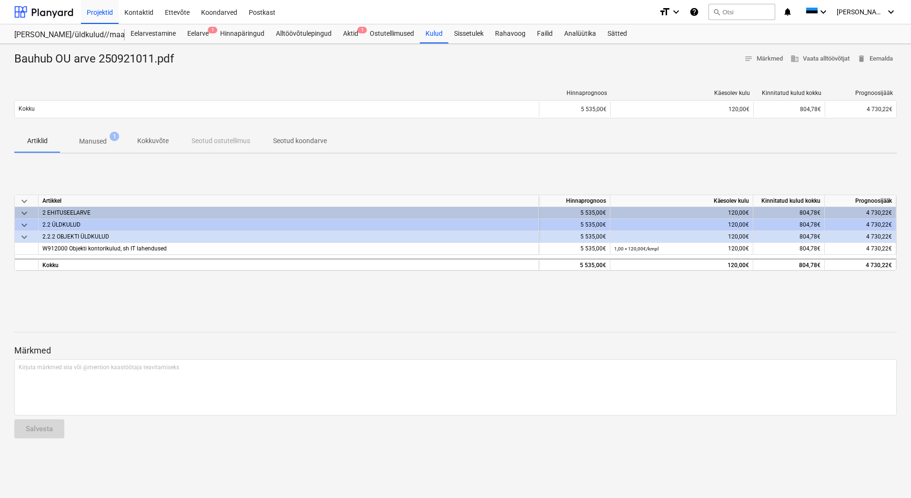
click at [89, 136] on p "Manused" at bounding box center [93, 141] width 28 height 10
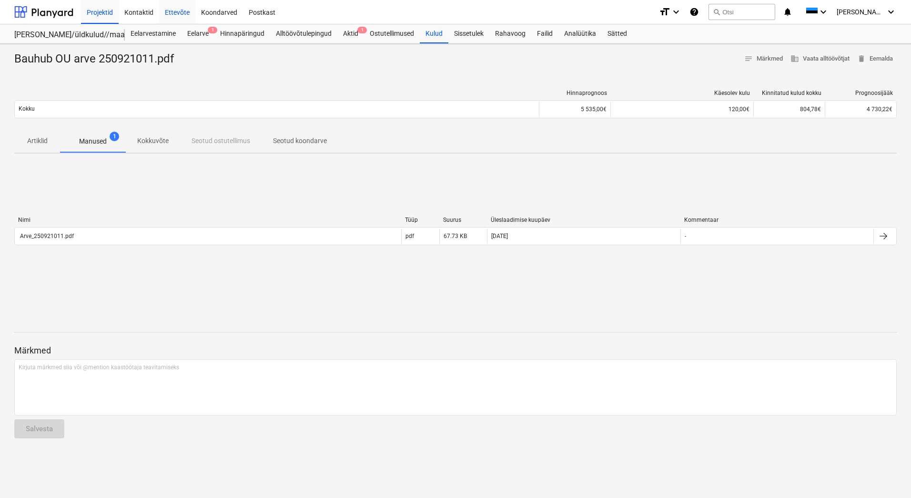
click at [180, 10] on div "Ettevõte" at bounding box center [177, 12] width 36 height 24
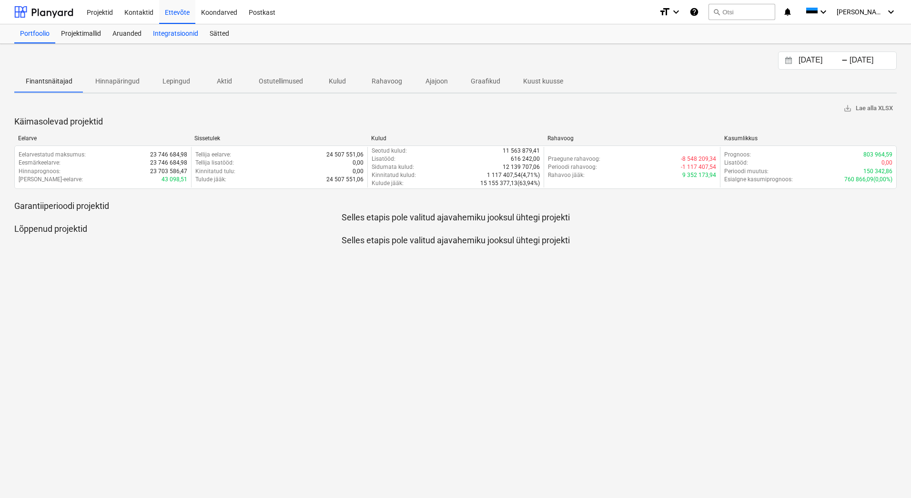
click at [181, 35] on div "Integratsioonid" at bounding box center [175, 33] width 57 height 19
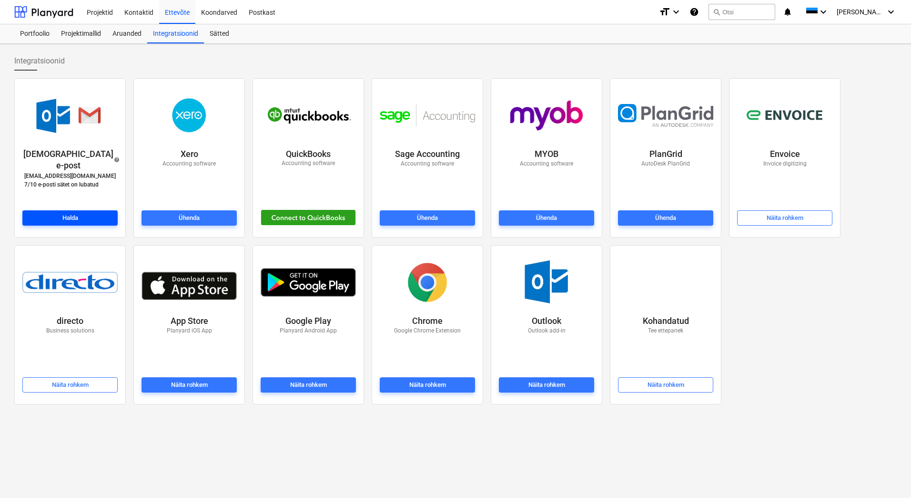
click at [57, 215] on span "Halda" at bounding box center [70, 218] width 88 height 11
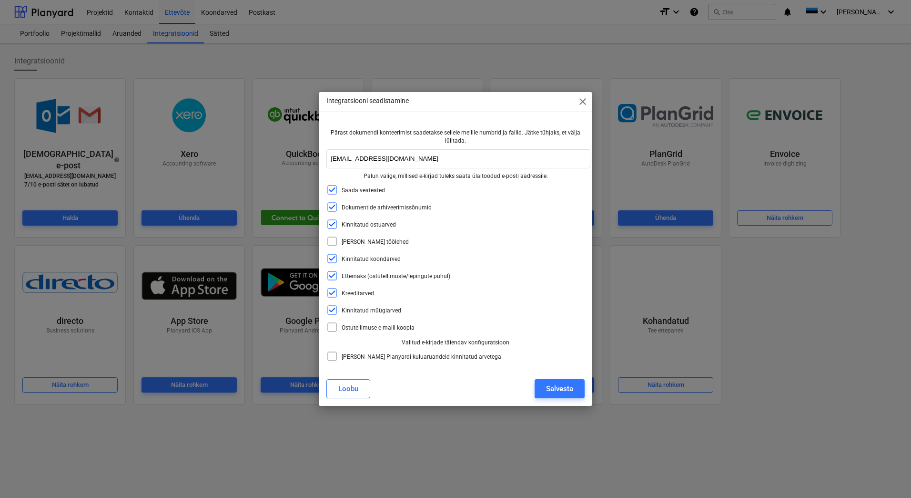
click at [584, 99] on span "close" at bounding box center [582, 101] width 11 height 11
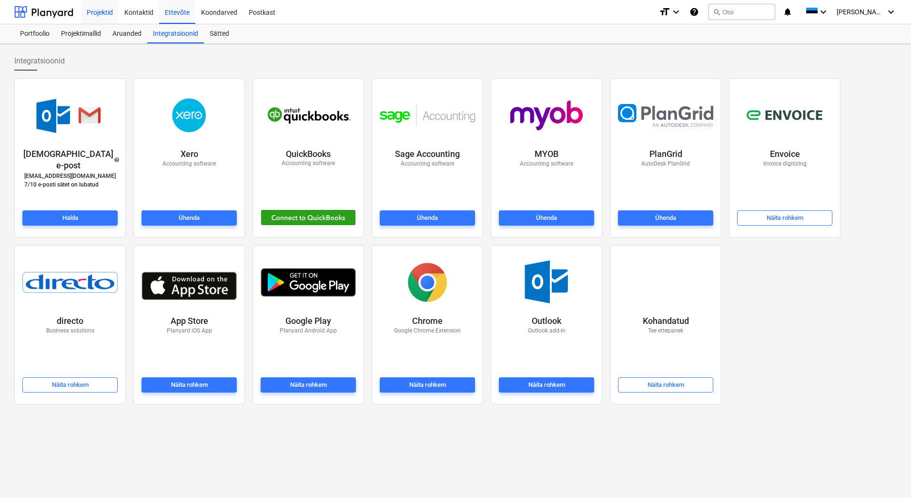
click at [96, 9] on div "Projektid" at bounding box center [100, 12] width 38 height 24
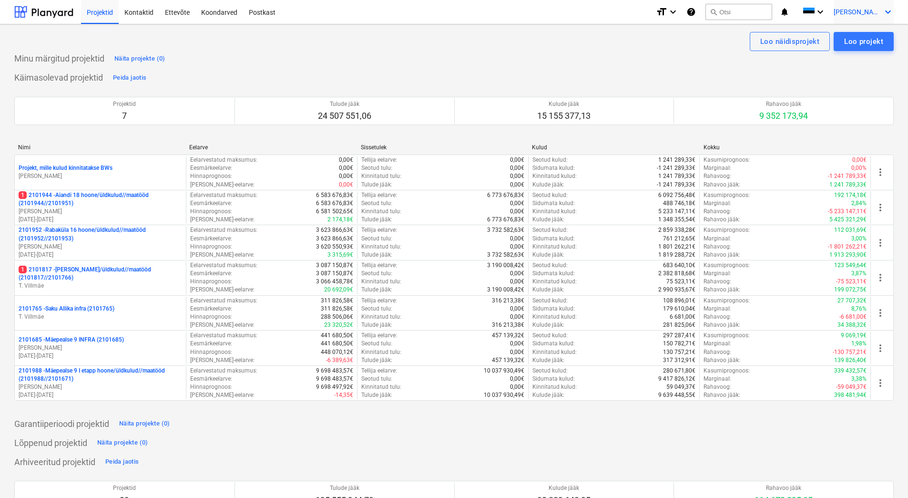
click at [884, 12] on icon "keyboard_arrow_down" at bounding box center [887, 11] width 11 height 11
click at [852, 54] on div "Logi välja" at bounding box center [864, 52] width 57 height 15
